Goal: Transaction & Acquisition: Purchase product/service

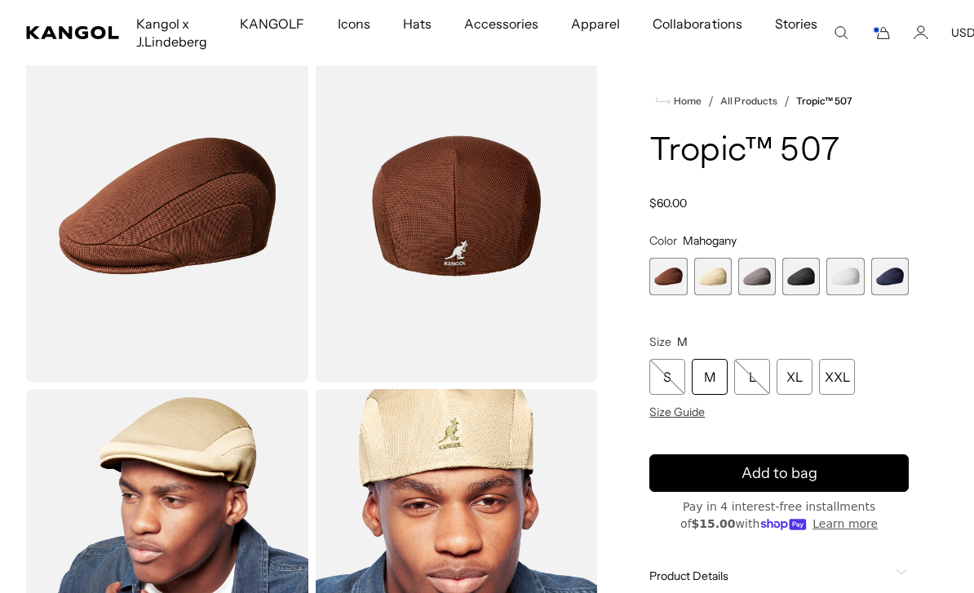
scroll to position [0, 336]
click at [719, 277] on span "2 of 6" at bounding box center [713, 277] width 38 height 38
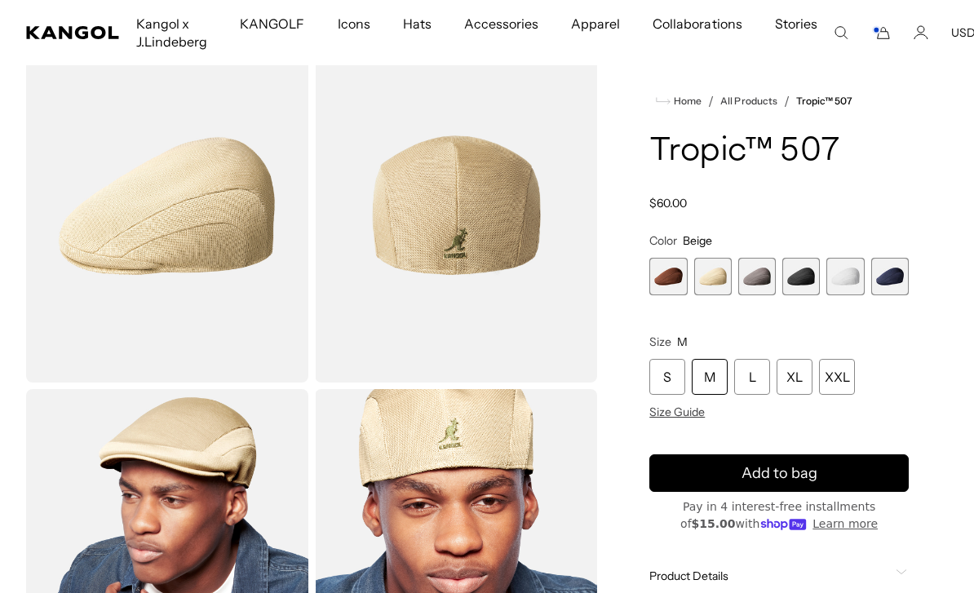
scroll to position [0, 336]
click at [765, 285] on span "3 of 6" at bounding box center [758, 277] width 38 height 38
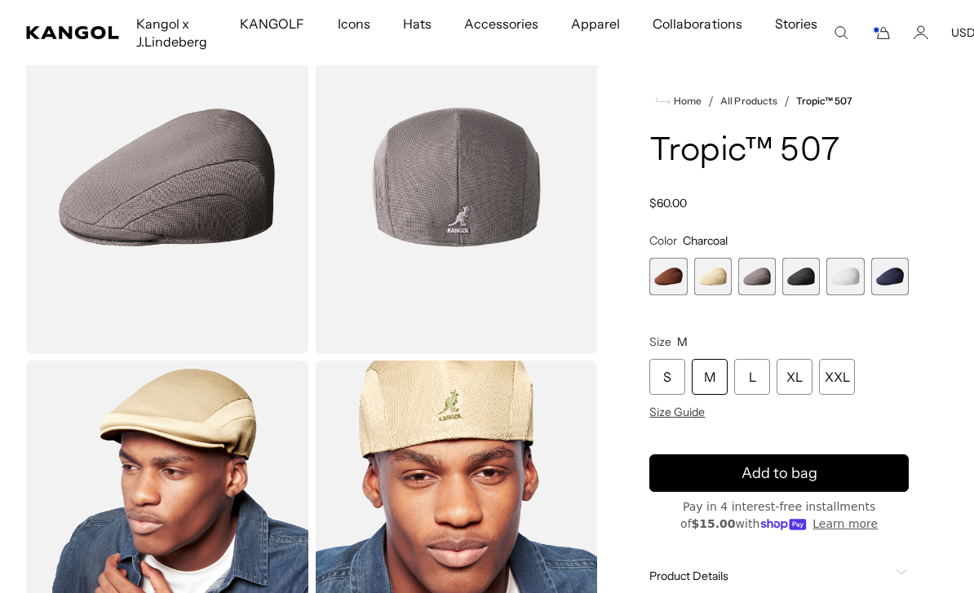
scroll to position [129, 0]
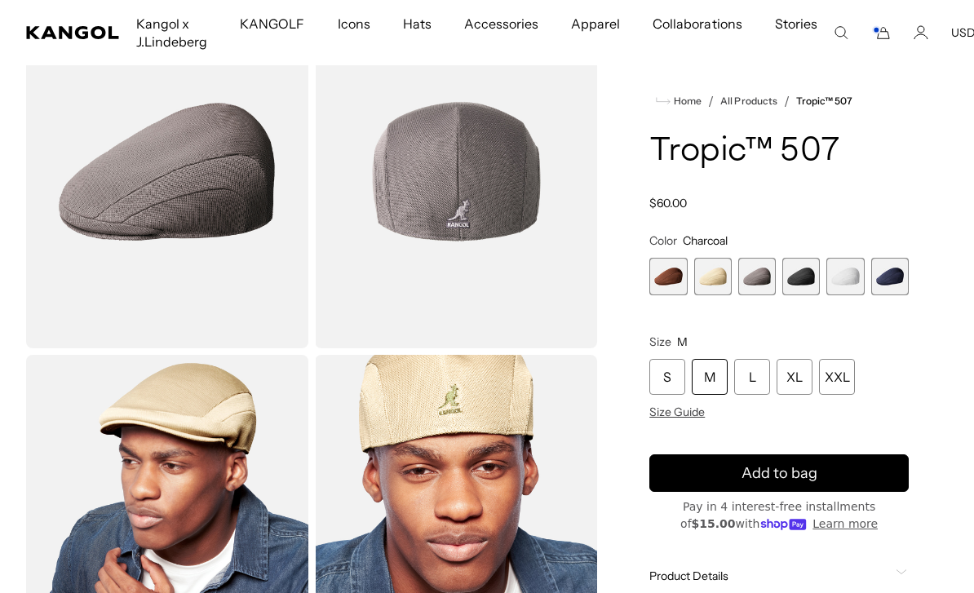
click at [807, 284] on span "4 of 6" at bounding box center [802, 277] width 38 height 38
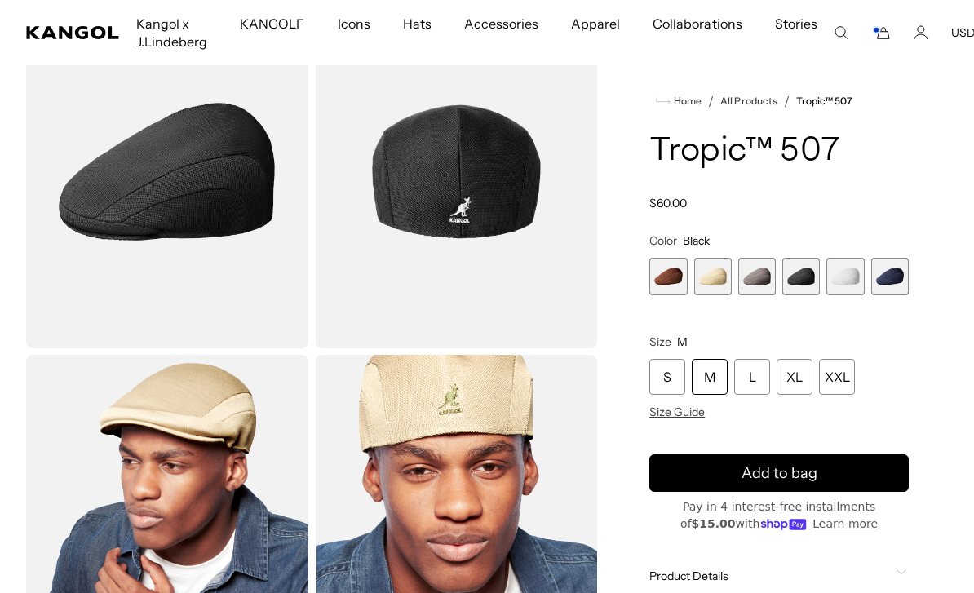
scroll to position [0, 336]
click at [847, 273] on span "5 of 6" at bounding box center [846, 277] width 38 height 38
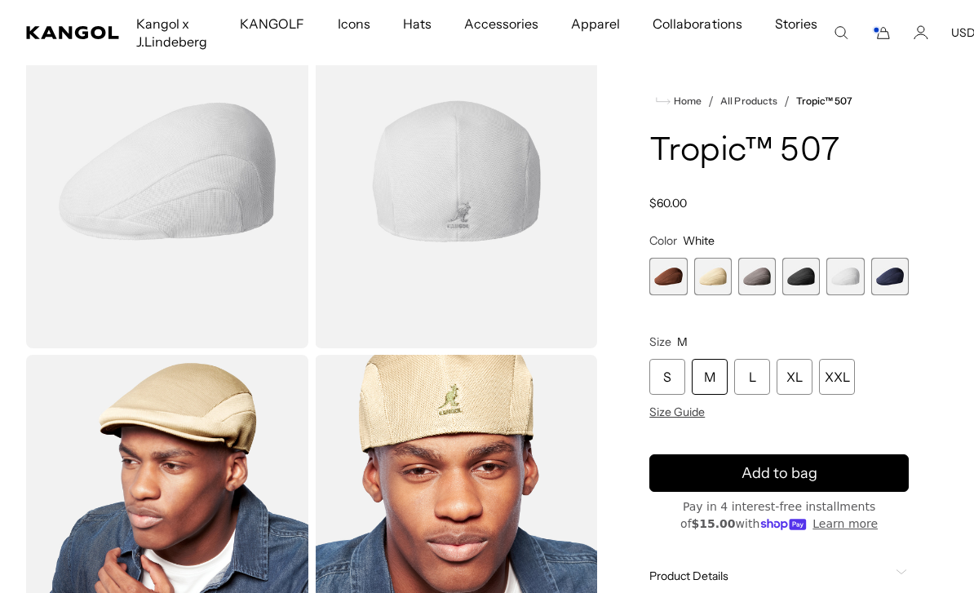
click at [898, 285] on span "6 of 6" at bounding box center [891, 277] width 38 height 38
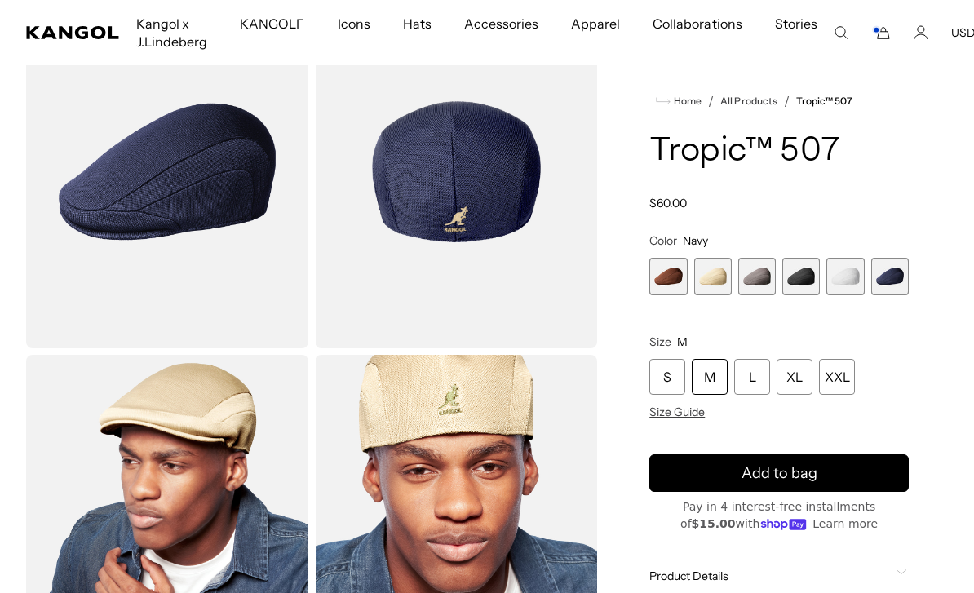
click at [850, 277] on span "5 of 6" at bounding box center [846, 277] width 38 height 38
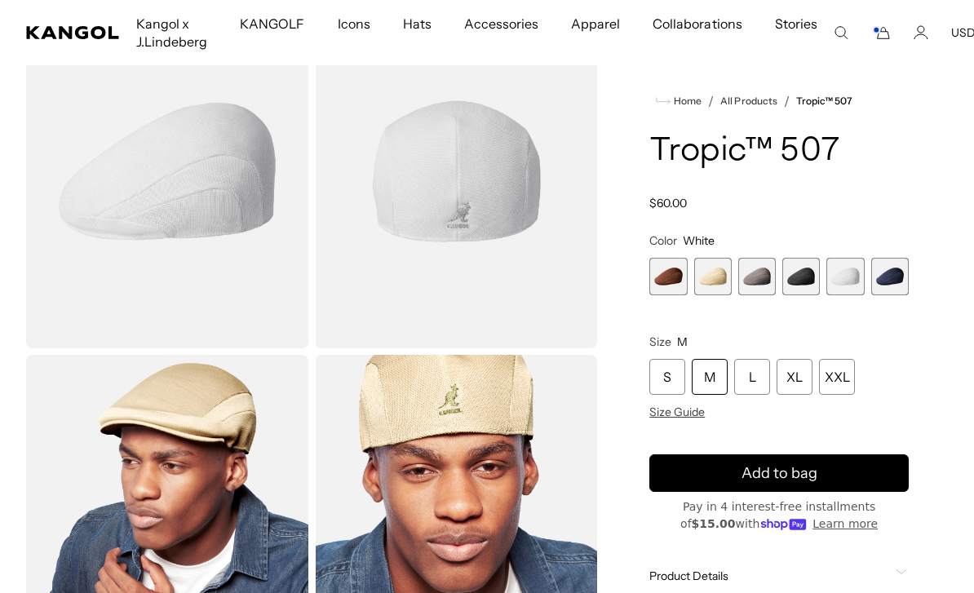
scroll to position [0, 336]
click at [805, 286] on span "4 of 6" at bounding box center [802, 277] width 38 height 38
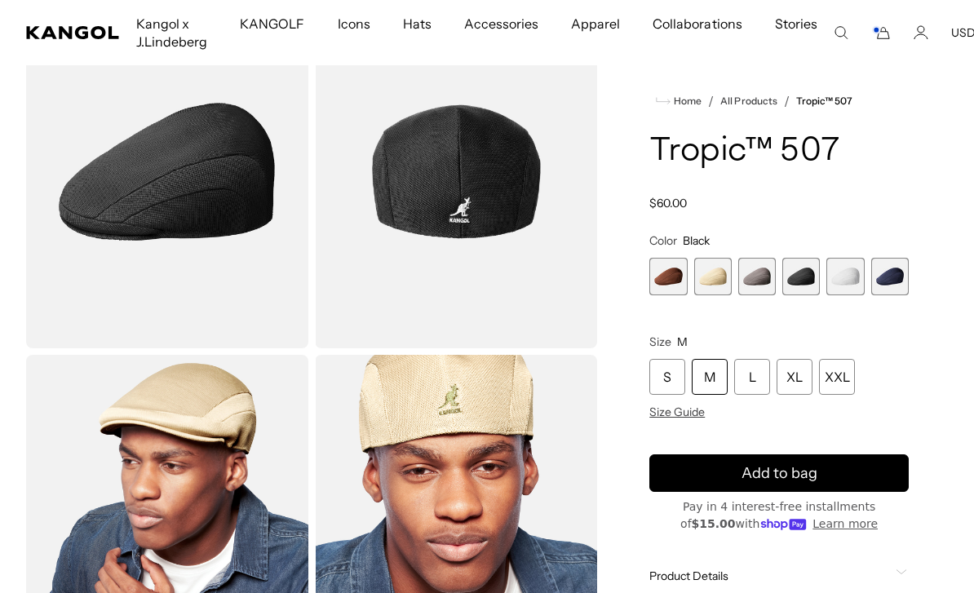
click at [863, 280] on span "5 of 6" at bounding box center [846, 277] width 38 height 38
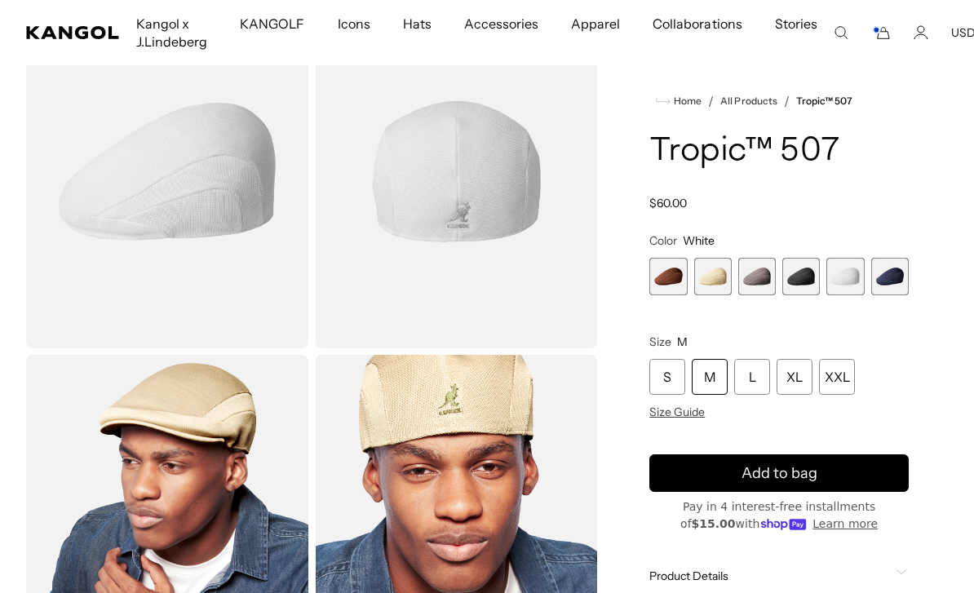
scroll to position [0, 336]
click at [725, 275] on span "2 of 6" at bounding box center [713, 277] width 38 height 38
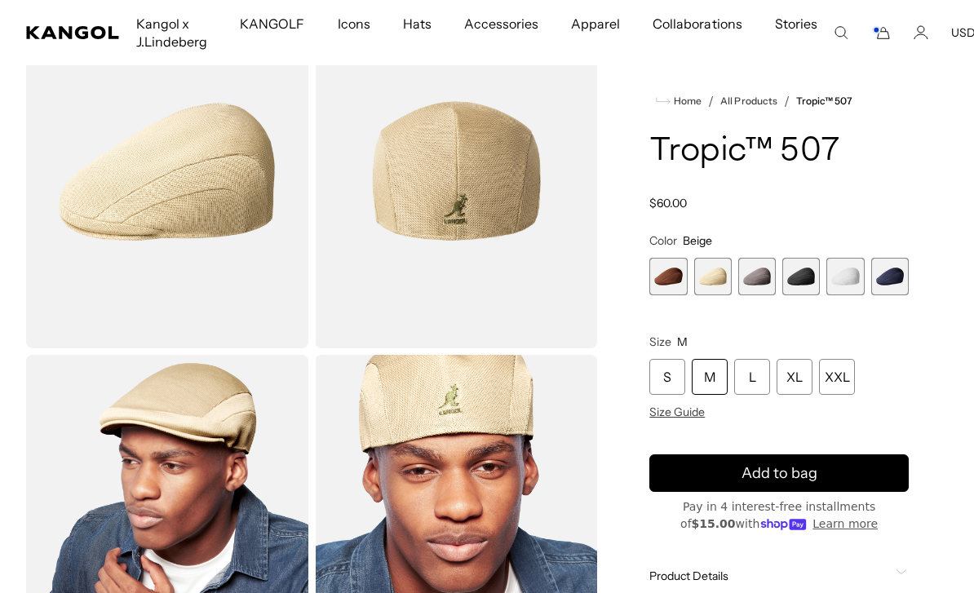
click at [766, 285] on span "3 of 6" at bounding box center [758, 277] width 38 height 38
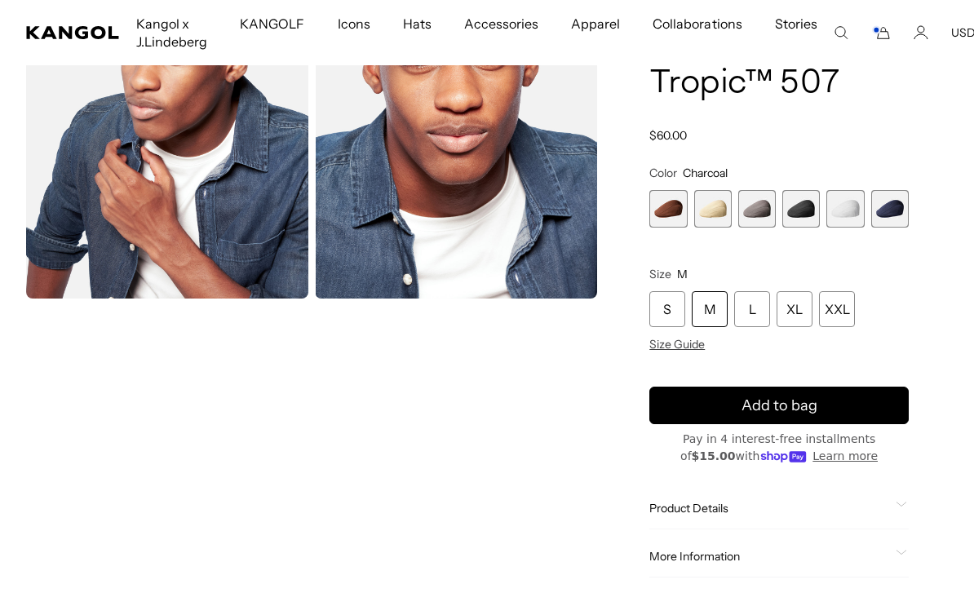
click at [761, 307] on div "L" at bounding box center [752, 309] width 36 height 36
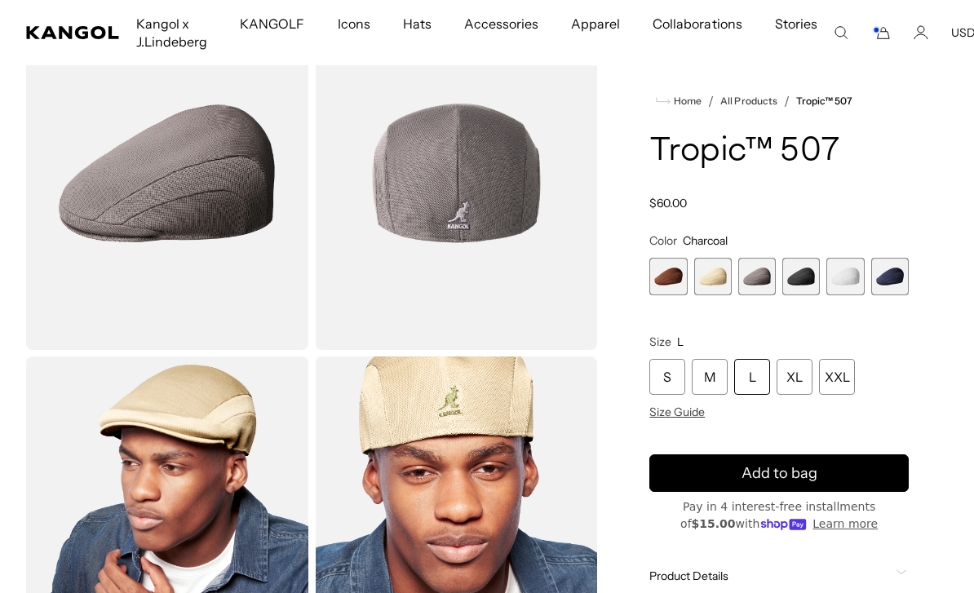
scroll to position [0, 336]
click at [799, 473] on span "Add to bag" at bounding box center [780, 474] width 76 height 22
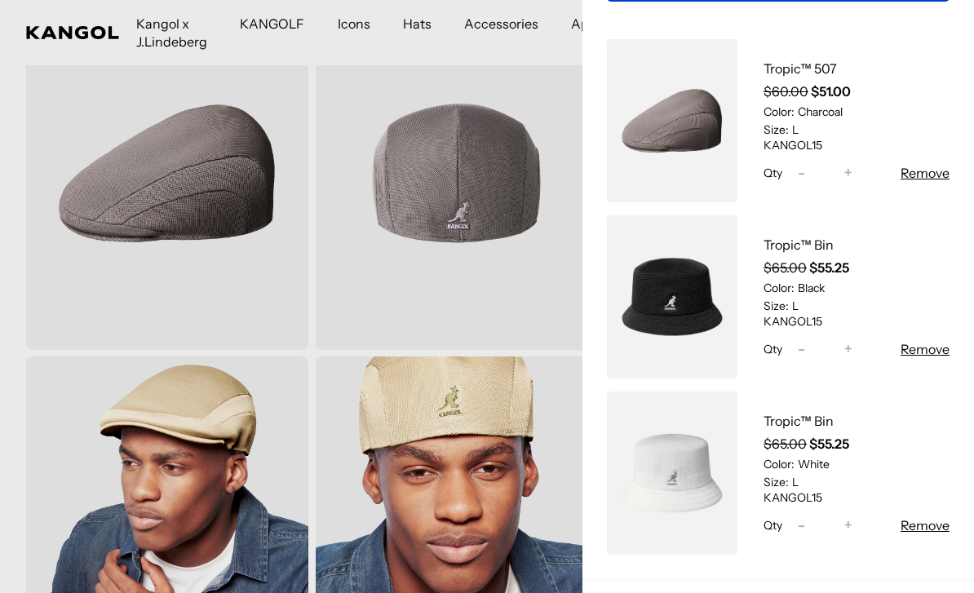
scroll to position [0, 0]
click at [550, 49] on div at bounding box center [487, 296] width 974 height 593
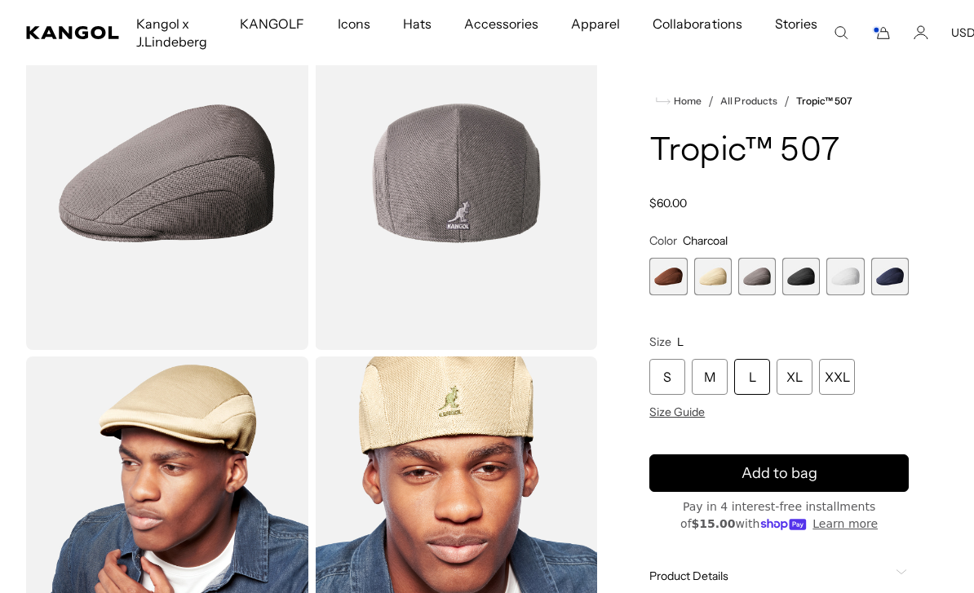
scroll to position [0, 336]
click at [857, 280] on span "5 of 6" at bounding box center [846, 277] width 38 height 38
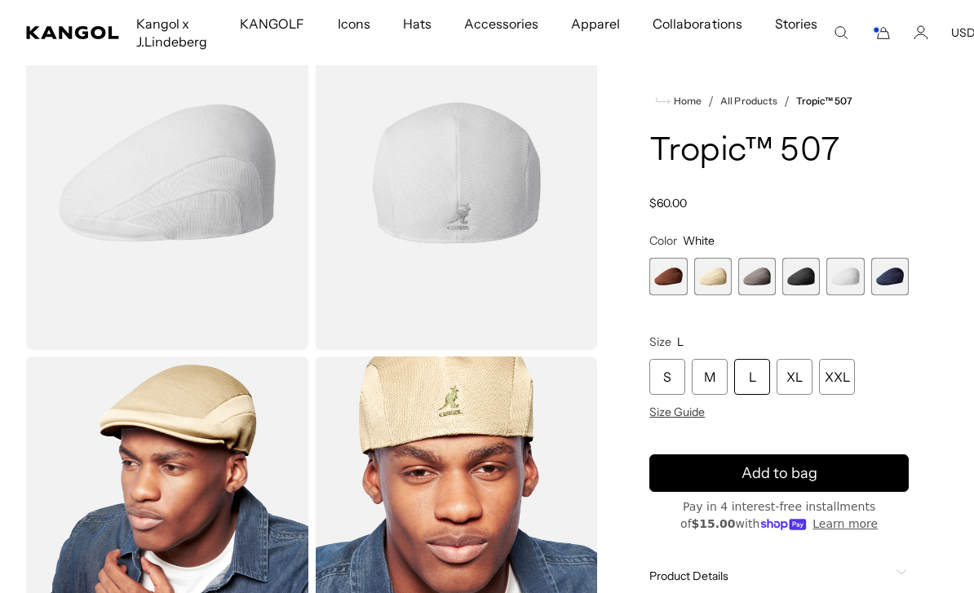
click at [803, 282] on span "4 of 6" at bounding box center [802, 277] width 38 height 38
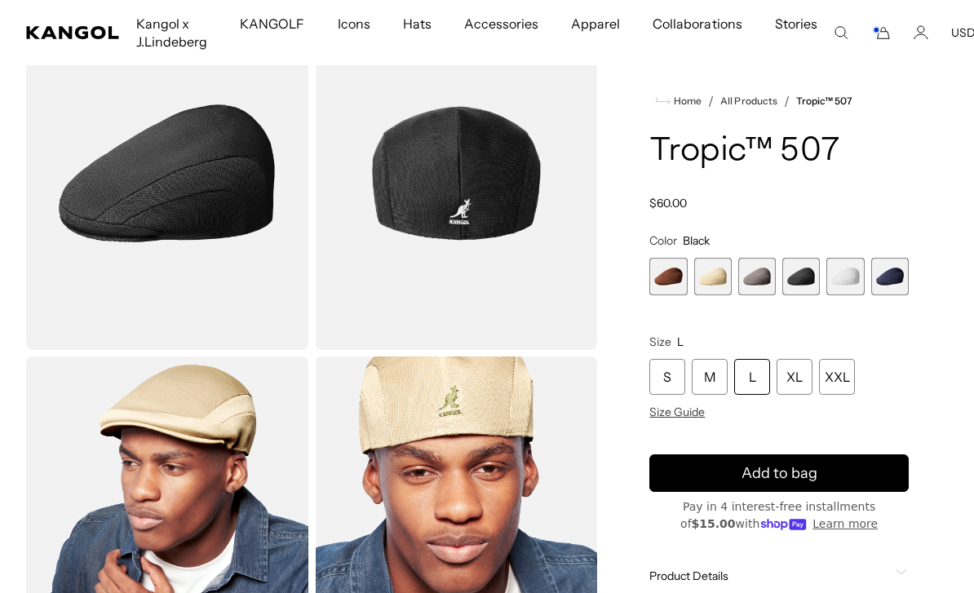
click at [748, 293] on span "3 of 6" at bounding box center [758, 277] width 38 height 38
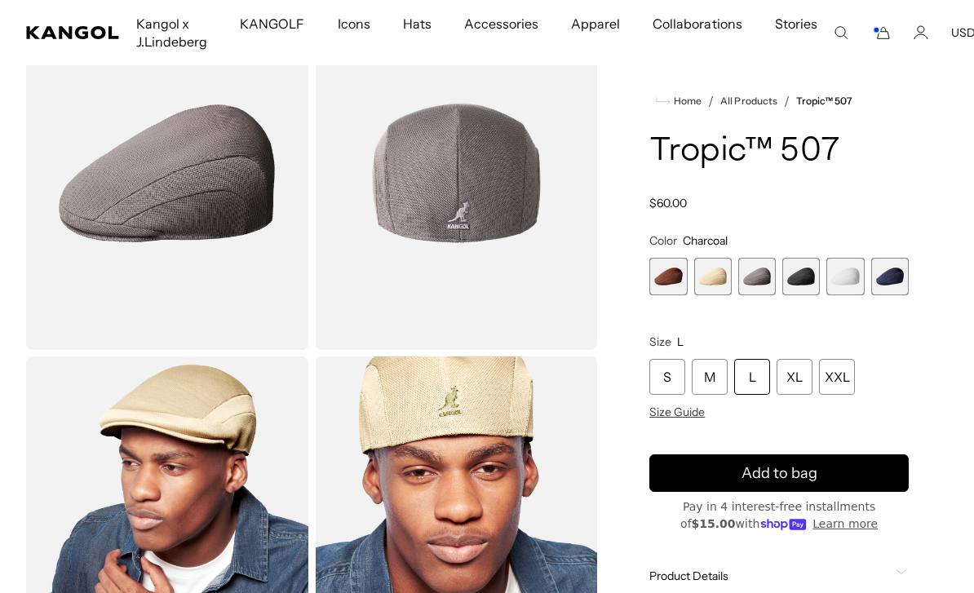
scroll to position [0, 336]
click at [801, 279] on span "4 of 6" at bounding box center [802, 277] width 38 height 38
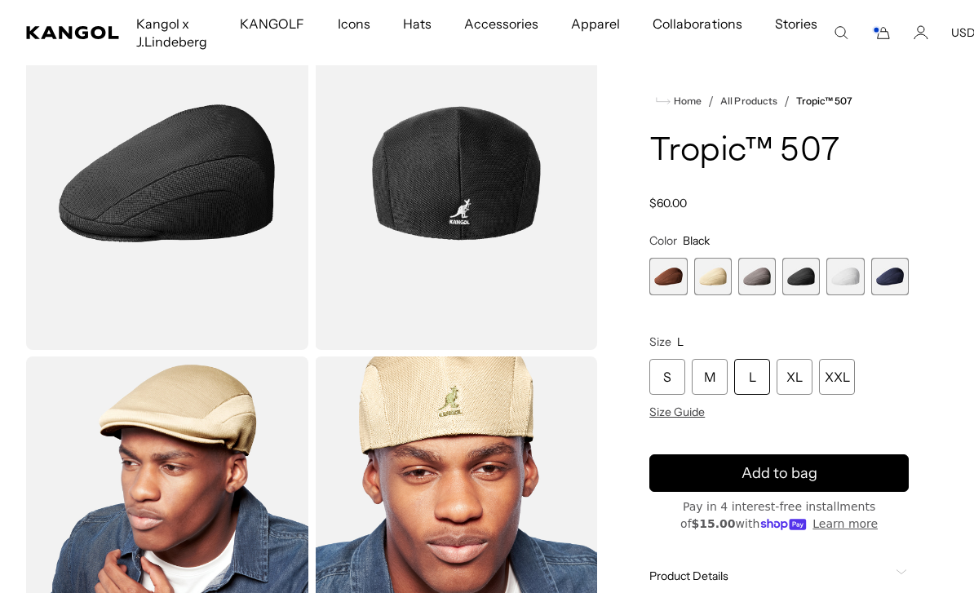
click at [755, 378] on div "L" at bounding box center [752, 377] width 36 height 36
click at [755, 375] on div "L" at bounding box center [752, 377] width 36 height 36
click at [805, 485] on button "Add to bag" at bounding box center [780, 474] width 260 height 38
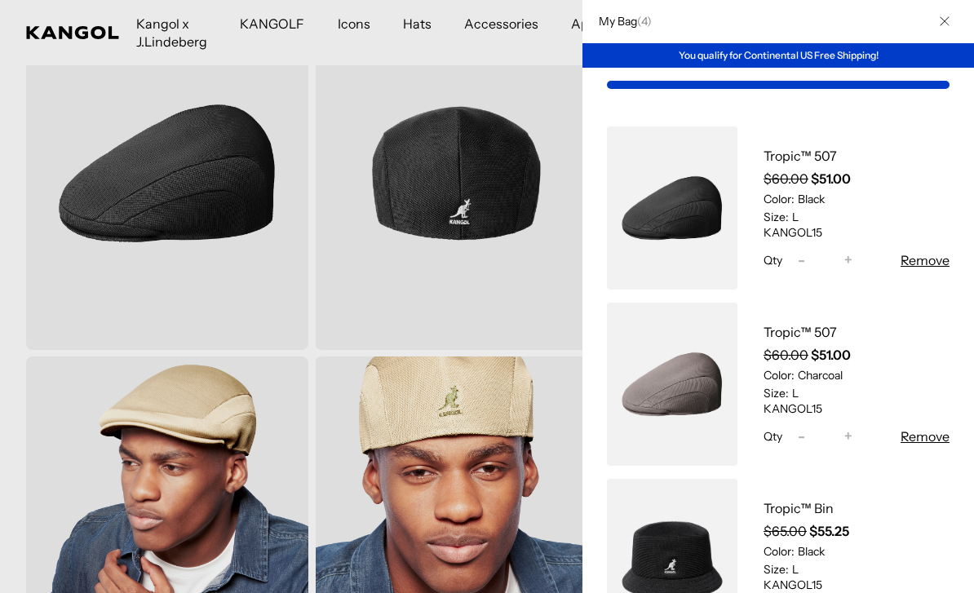
scroll to position [0, 0]
click at [555, 313] on div at bounding box center [487, 296] width 974 height 593
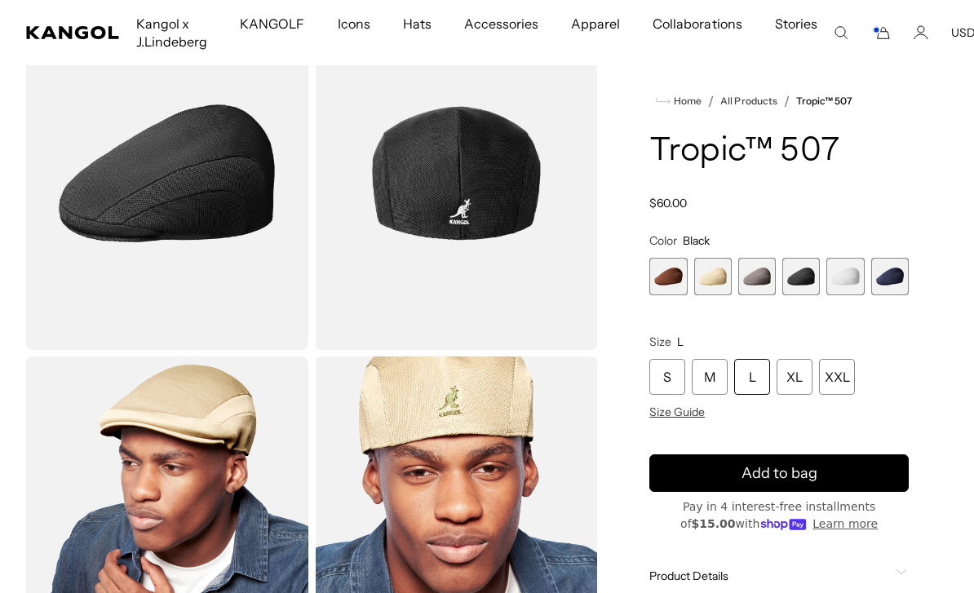
click at [715, 282] on span "2 of 6" at bounding box center [713, 277] width 38 height 38
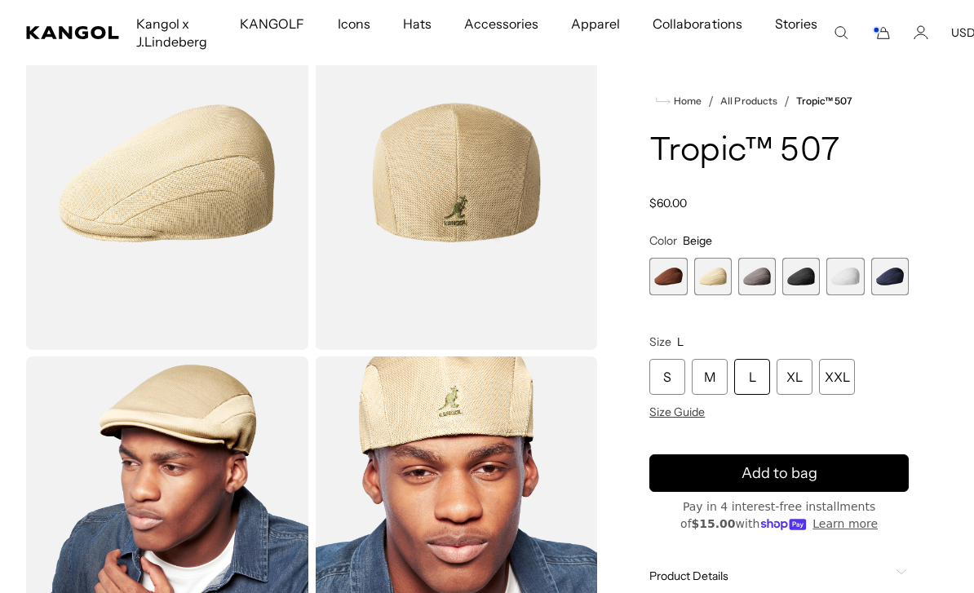
click at [845, 278] on span "5 of 6" at bounding box center [846, 277] width 38 height 38
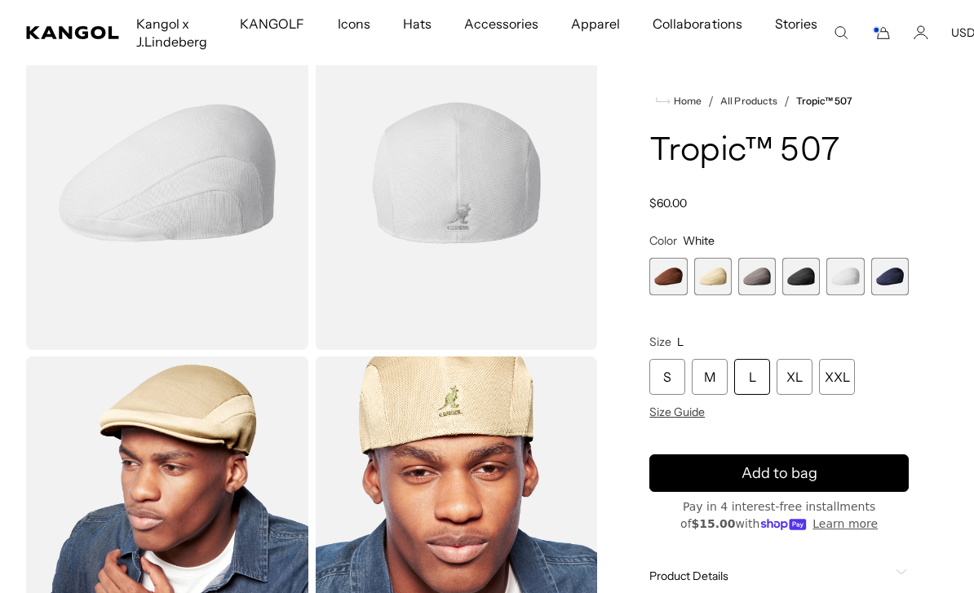
click at [898, 288] on span "6 of 6" at bounding box center [891, 277] width 38 height 38
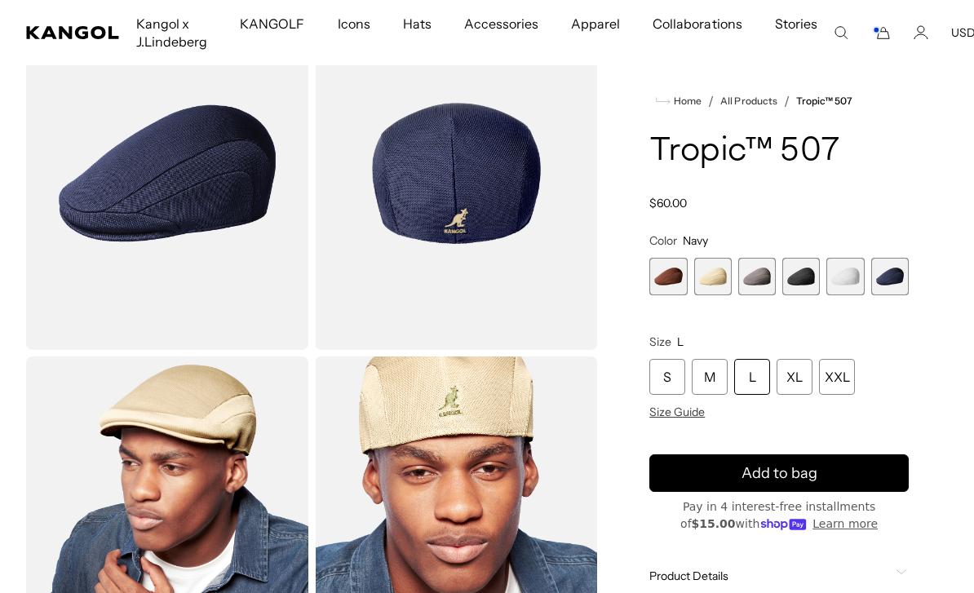
click at [901, 290] on span "6 of 6" at bounding box center [891, 277] width 38 height 38
click at [844, 281] on span "5 of 6" at bounding box center [846, 277] width 38 height 38
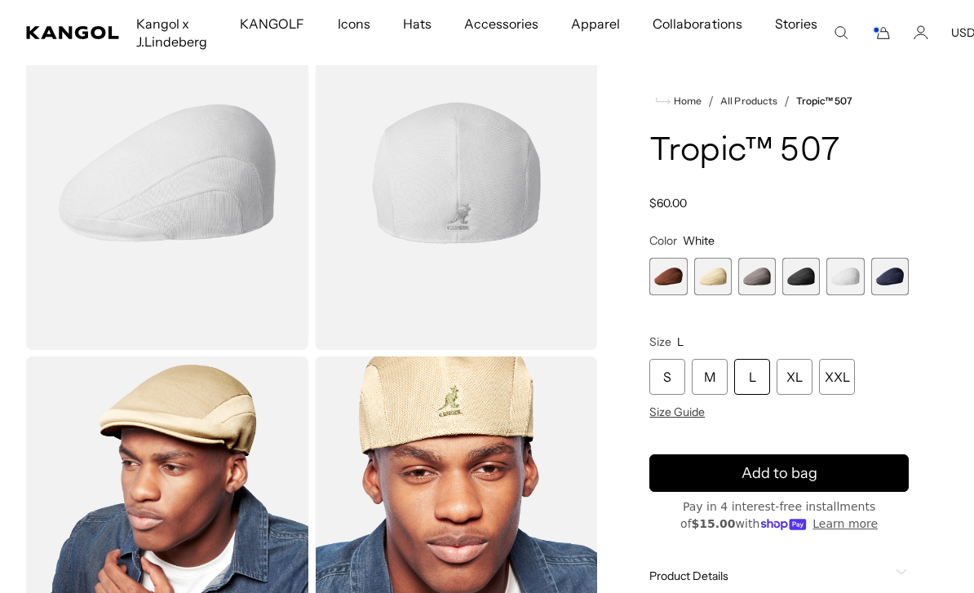
scroll to position [0, 336]
click at [760, 379] on div "L" at bounding box center [752, 377] width 36 height 36
click at [764, 378] on div "L" at bounding box center [752, 377] width 36 height 36
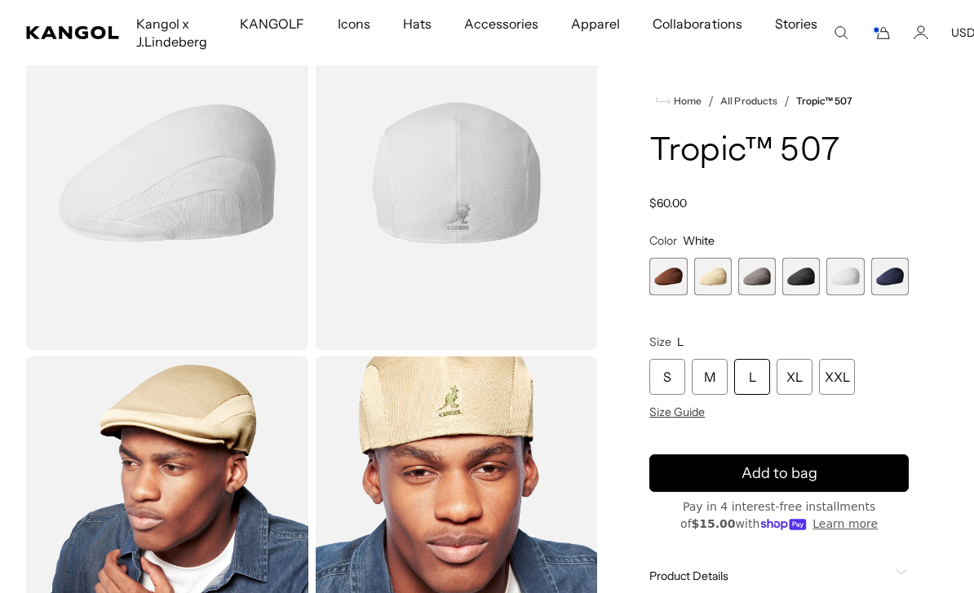
click at [809, 483] on span "Add to bag" at bounding box center [780, 474] width 76 height 22
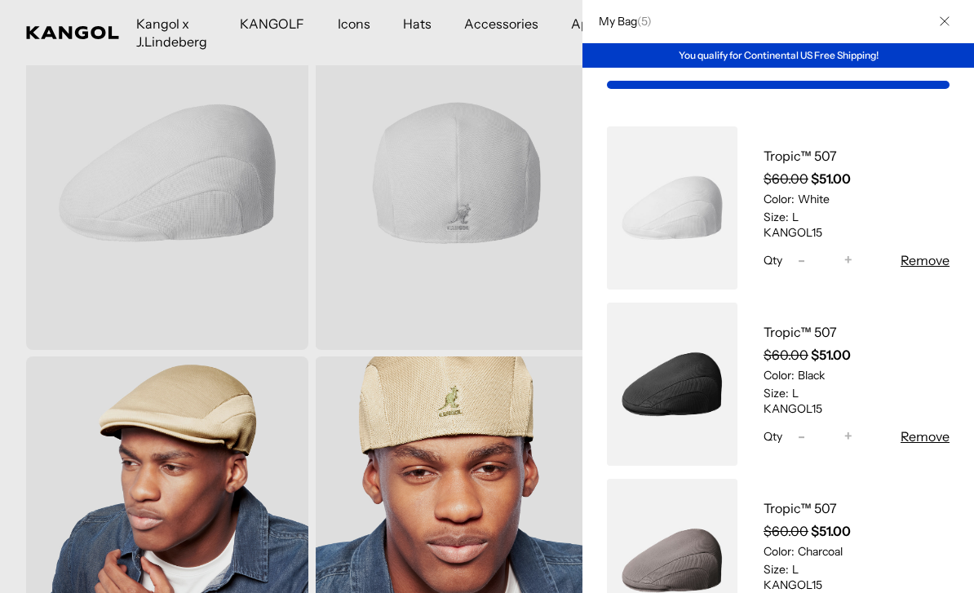
scroll to position [0, 0]
click at [640, 19] on span "( 5 )" at bounding box center [644, 21] width 15 height 15
click at [624, 21] on h2 "My Bag ( 5 )" at bounding box center [621, 21] width 61 height 15
click at [646, 26] on span "5" at bounding box center [644, 21] width 6 height 15
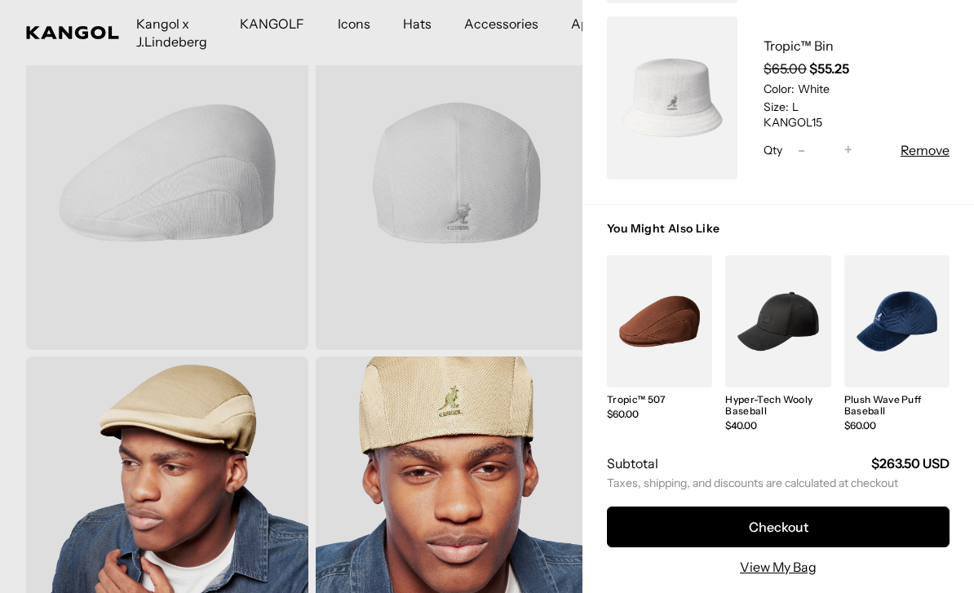
click at [804, 568] on link "View My Bag" at bounding box center [778, 567] width 77 height 20
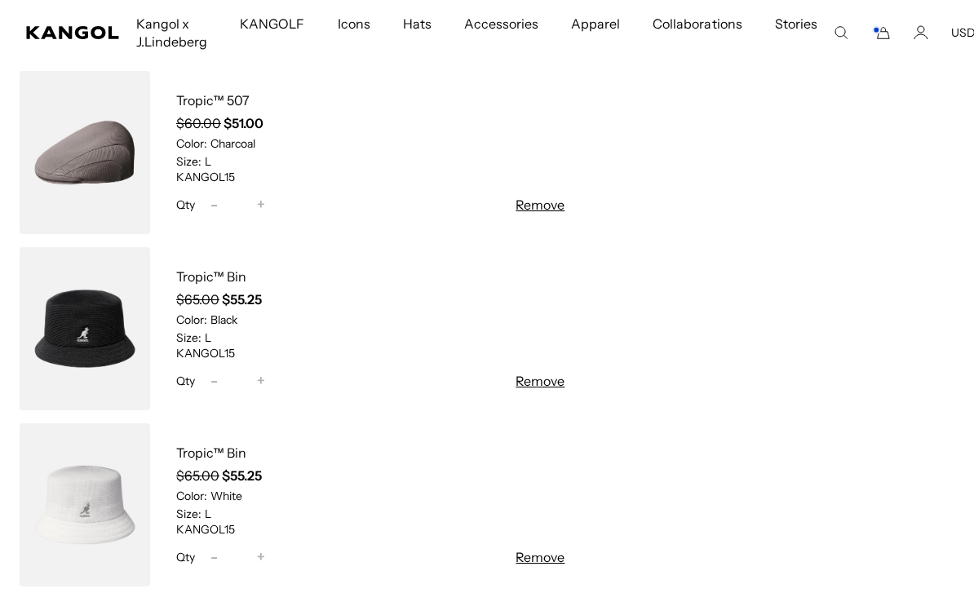
scroll to position [548, 0]
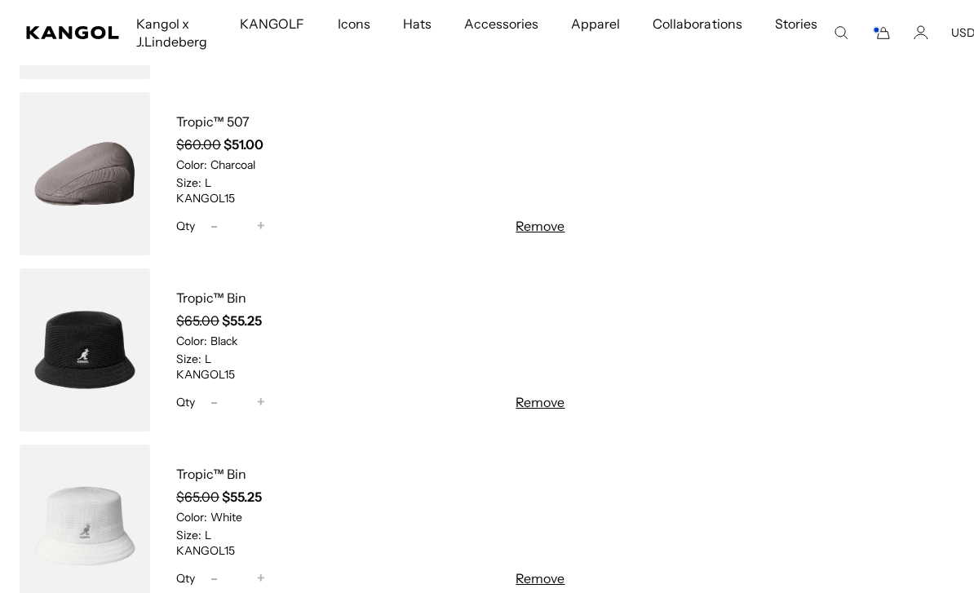
click at [547, 224] on button "Remove" at bounding box center [540, 226] width 49 height 20
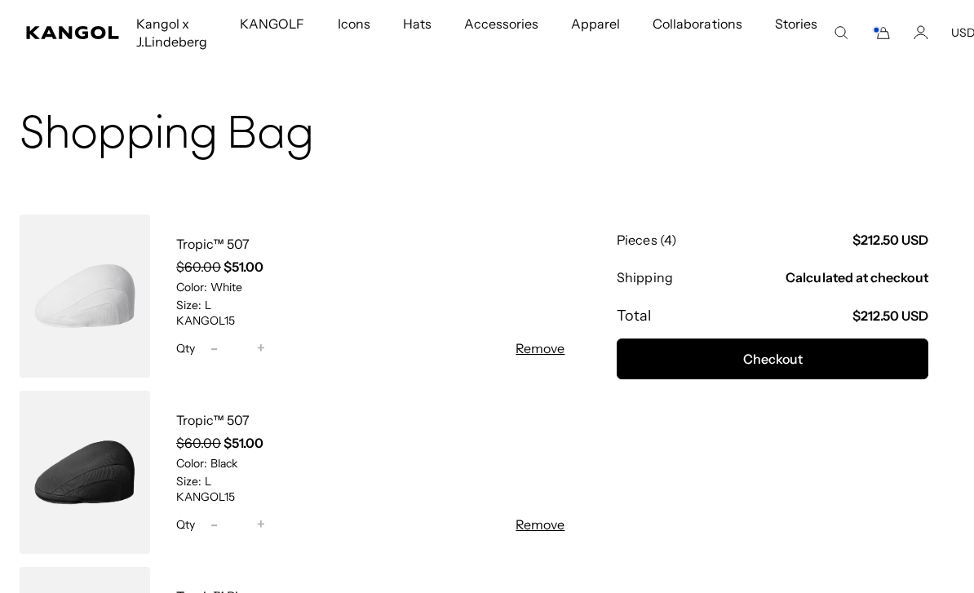
scroll to position [0, 0]
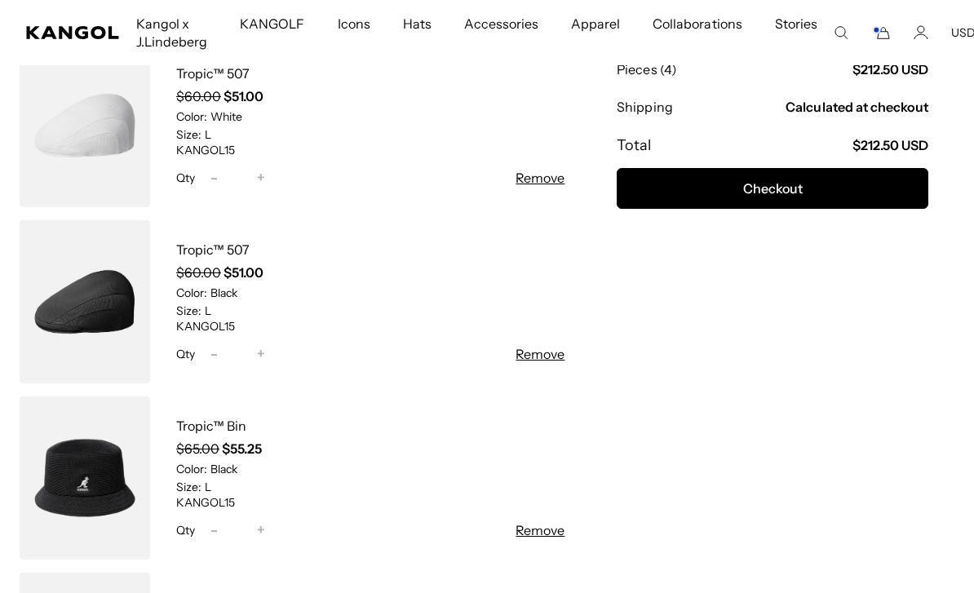
click at [826, 186] on button "Checkout" at bounding box center [773, 188] width 312 height 41
